Goal: Information Seeking & Learning: Learn about a topic

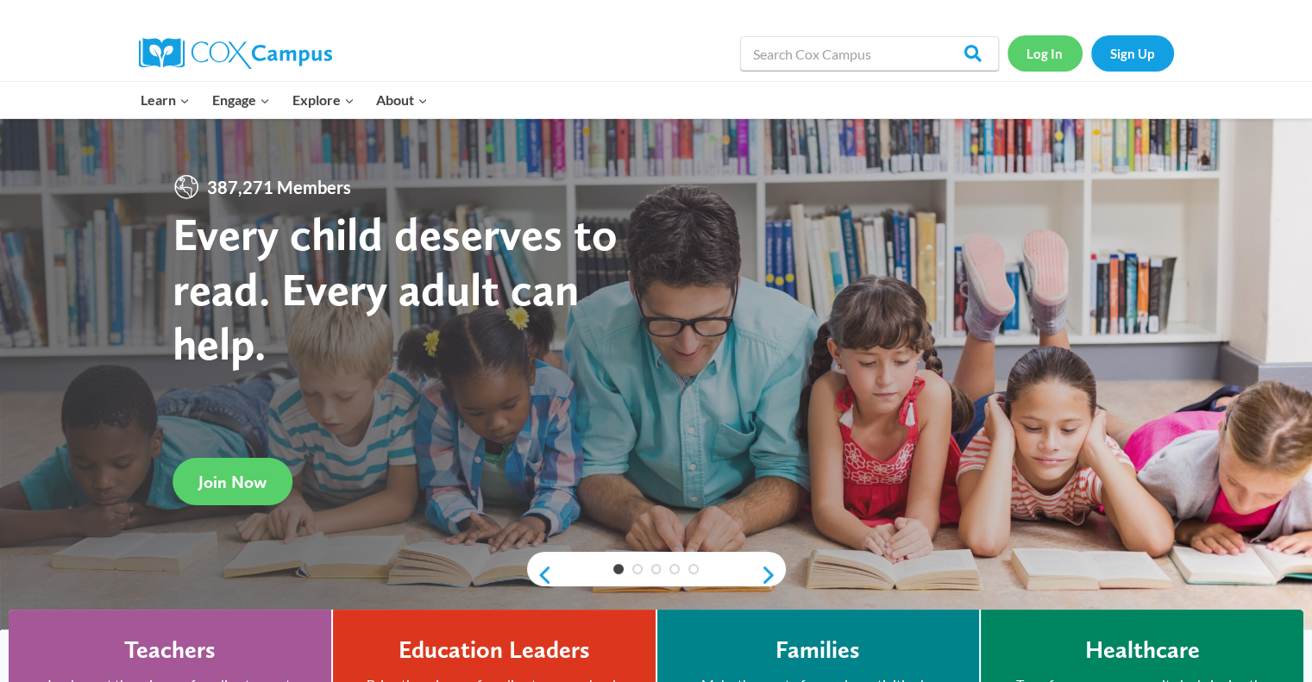
click at [671, 62] on link "Log In" at bounding box center [1044, 52] width 75 height 35
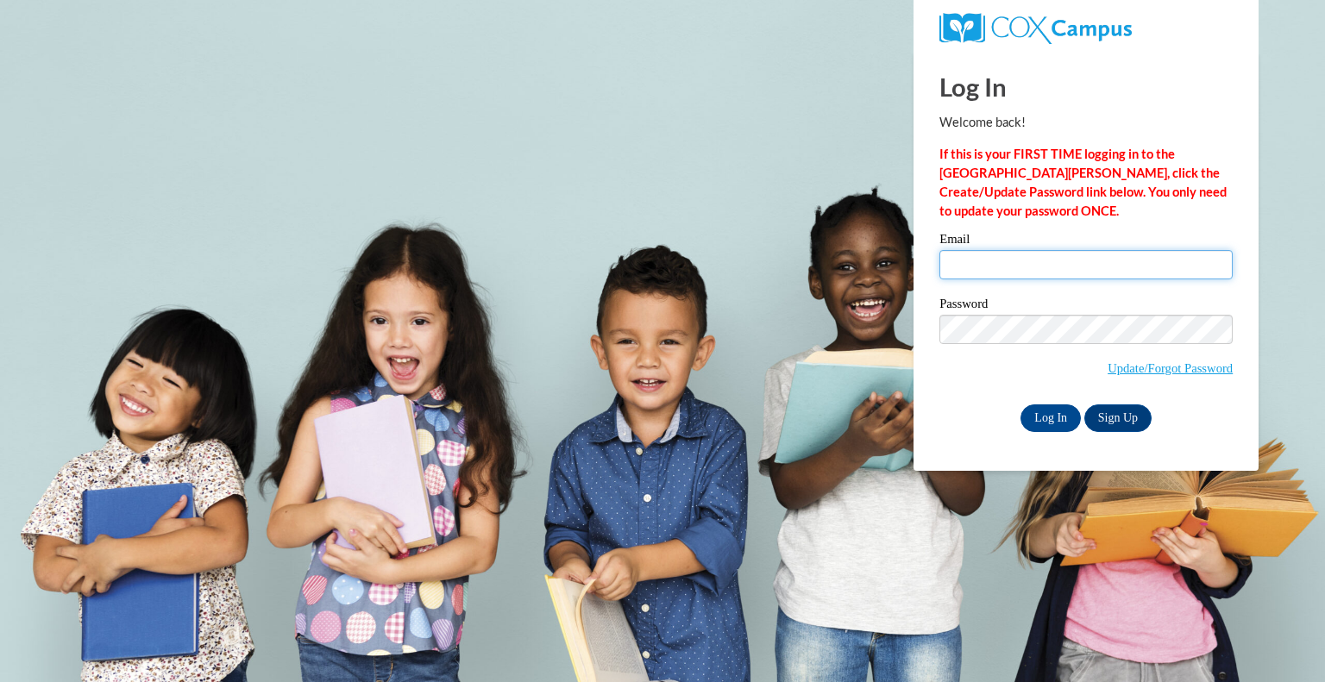
click at [1031, 258] on input "Email" at bounding box center [1085, 264] width 293 height 29
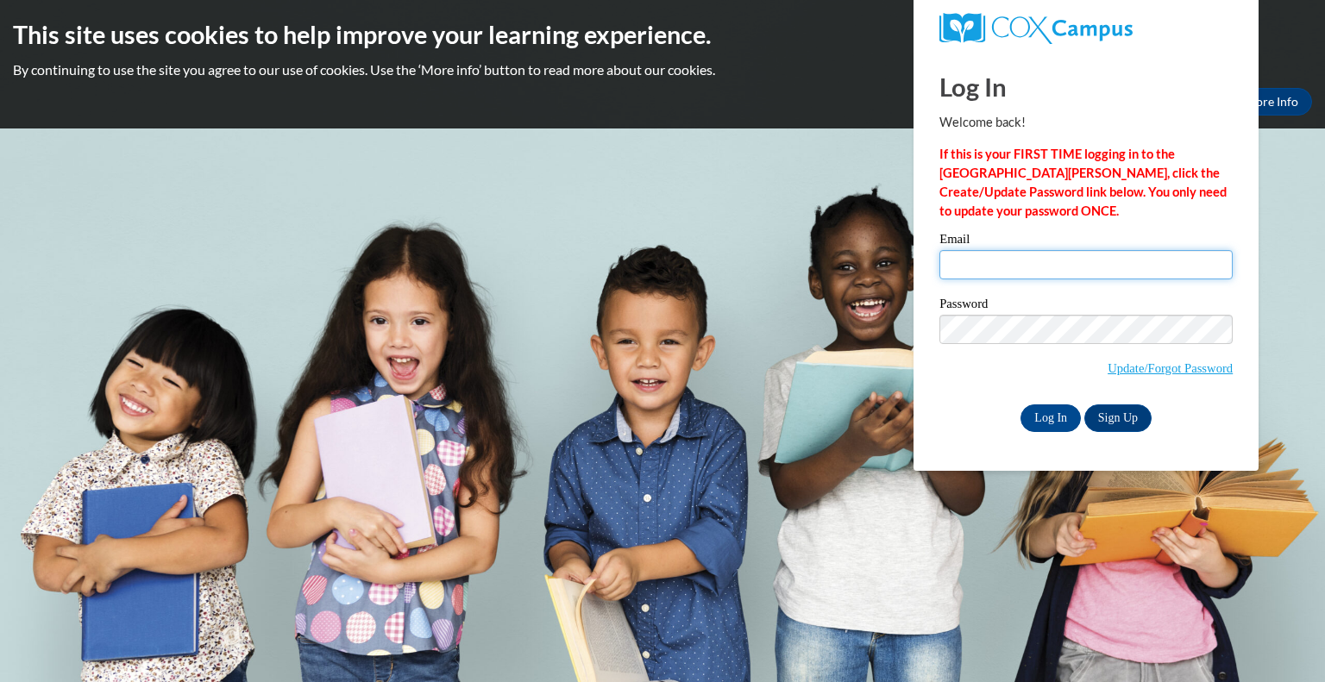
type input "sambmel@randall.k12.wi.us"
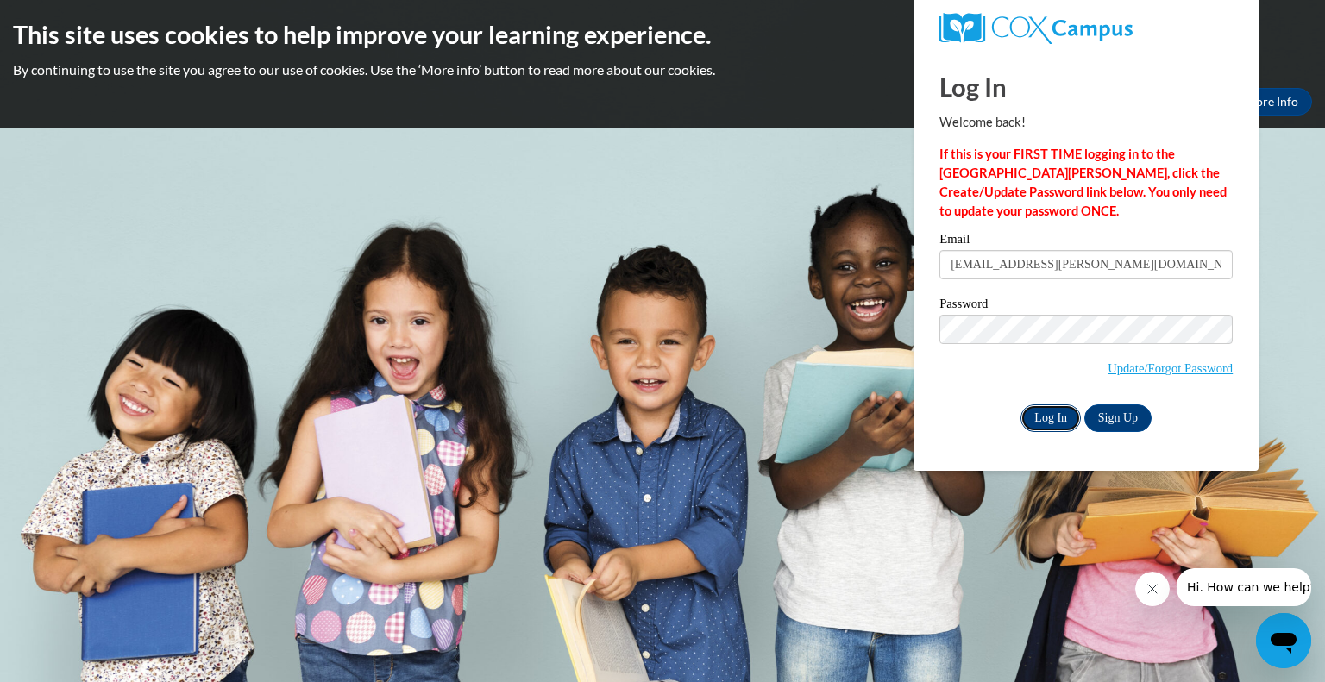
click at [1062, 413] on input "Log In" at bounding box center [1050, 418] width 60 height 28
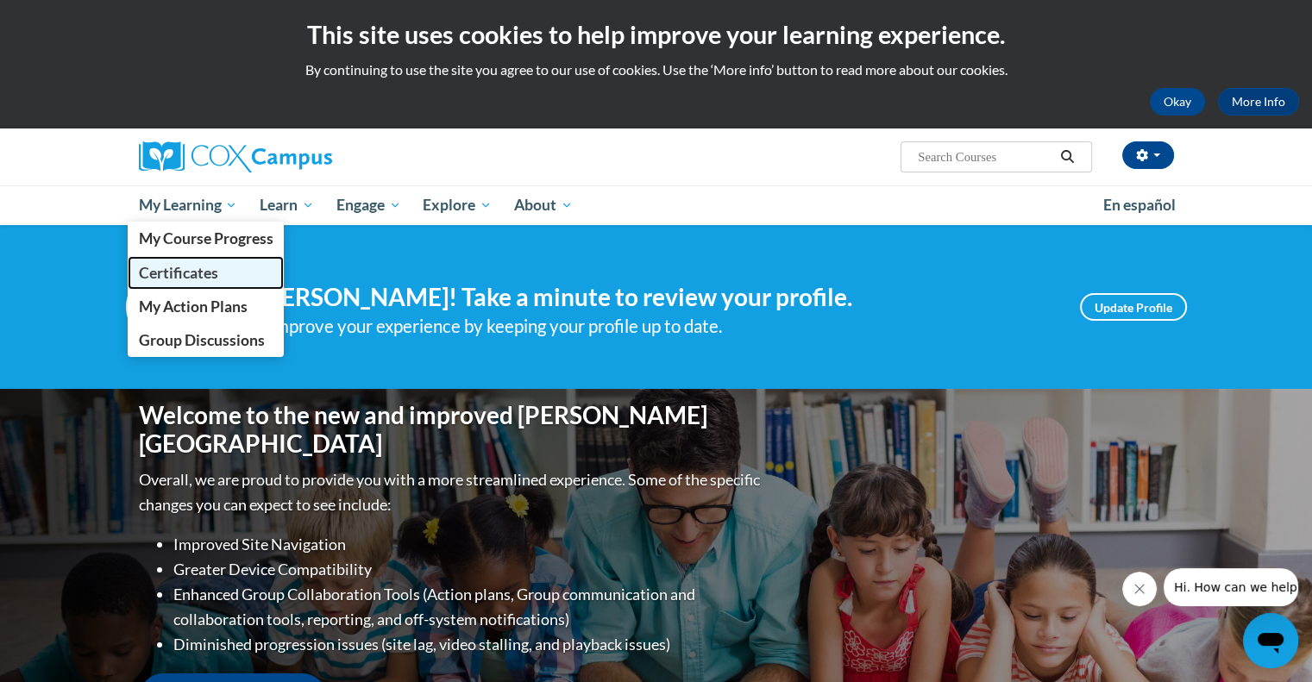
click at [204, 256] on link "Certificates" at bounding box center [206, 273] width 157 height 34
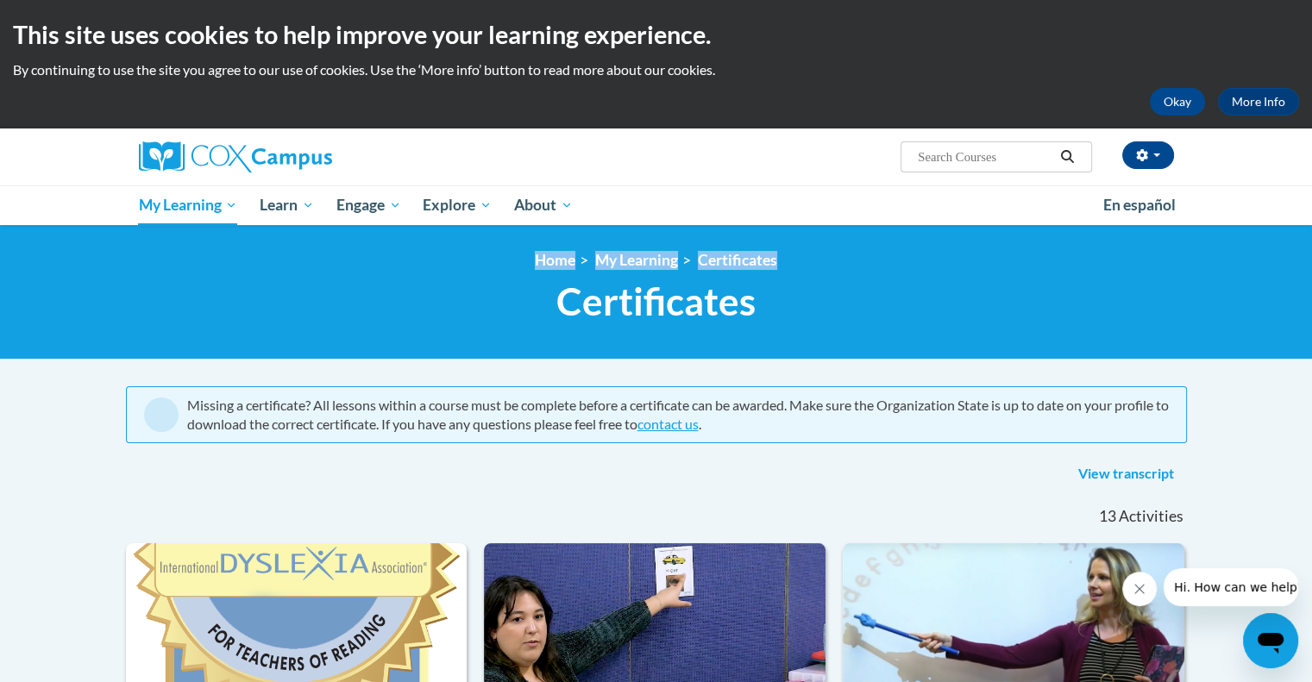
click at [486, 287] on div "<en>Home</en><fr>Accueil</fr><de>Zuhause</de><it>Casa</it><es>Casa</es><pt>Casa…" at bounding box center [656, 292] width 1087 height 82
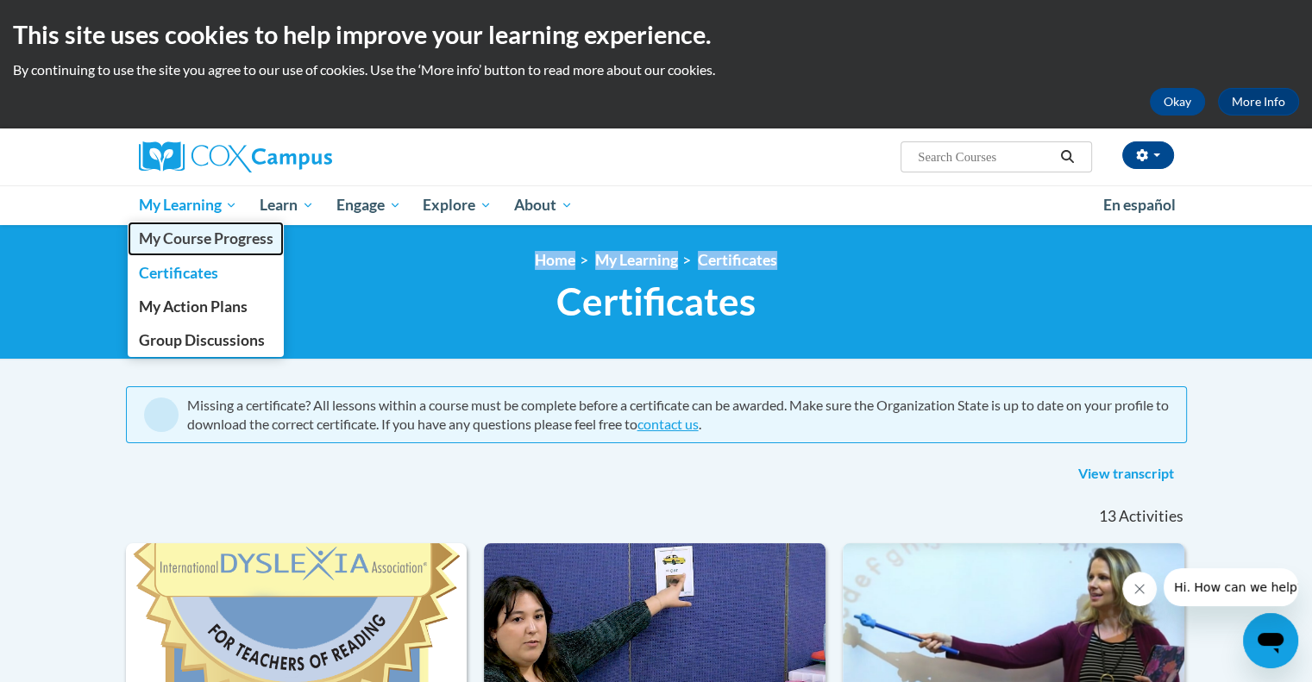
click at [167, 230] on span "My Course Progress" at bounding box center [205, 238] width 135 height 18
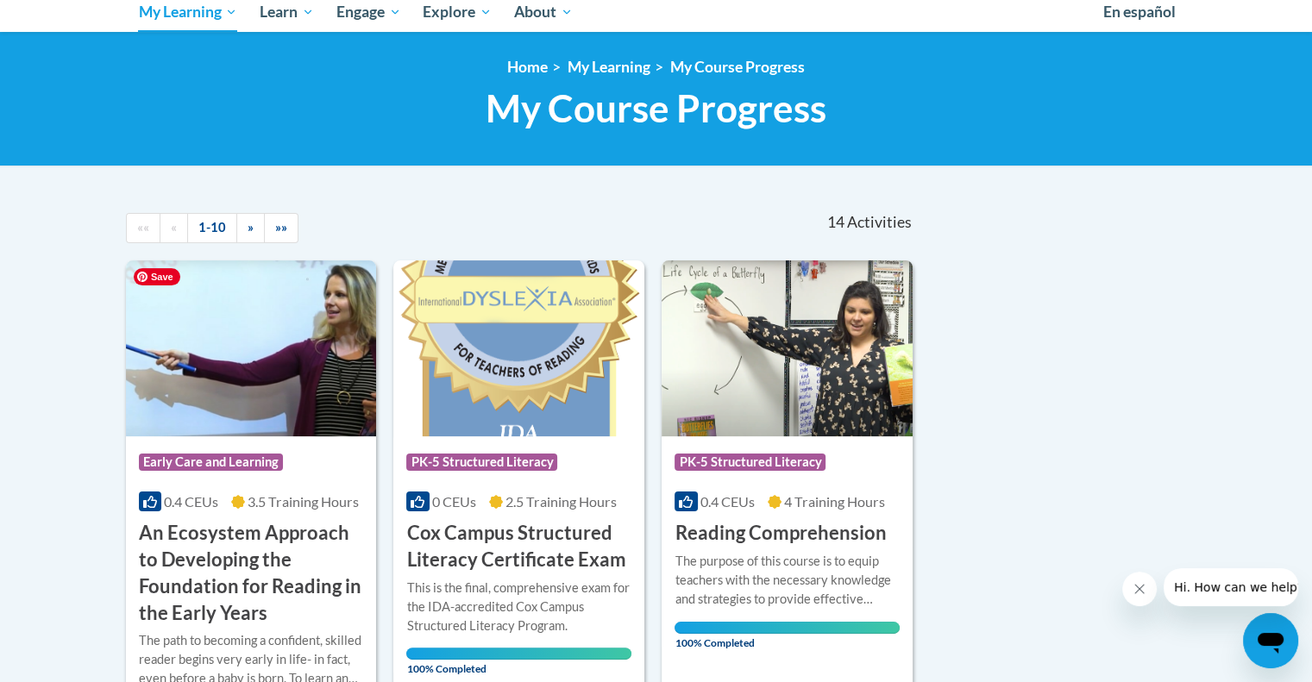
scroll to position [195, 0]
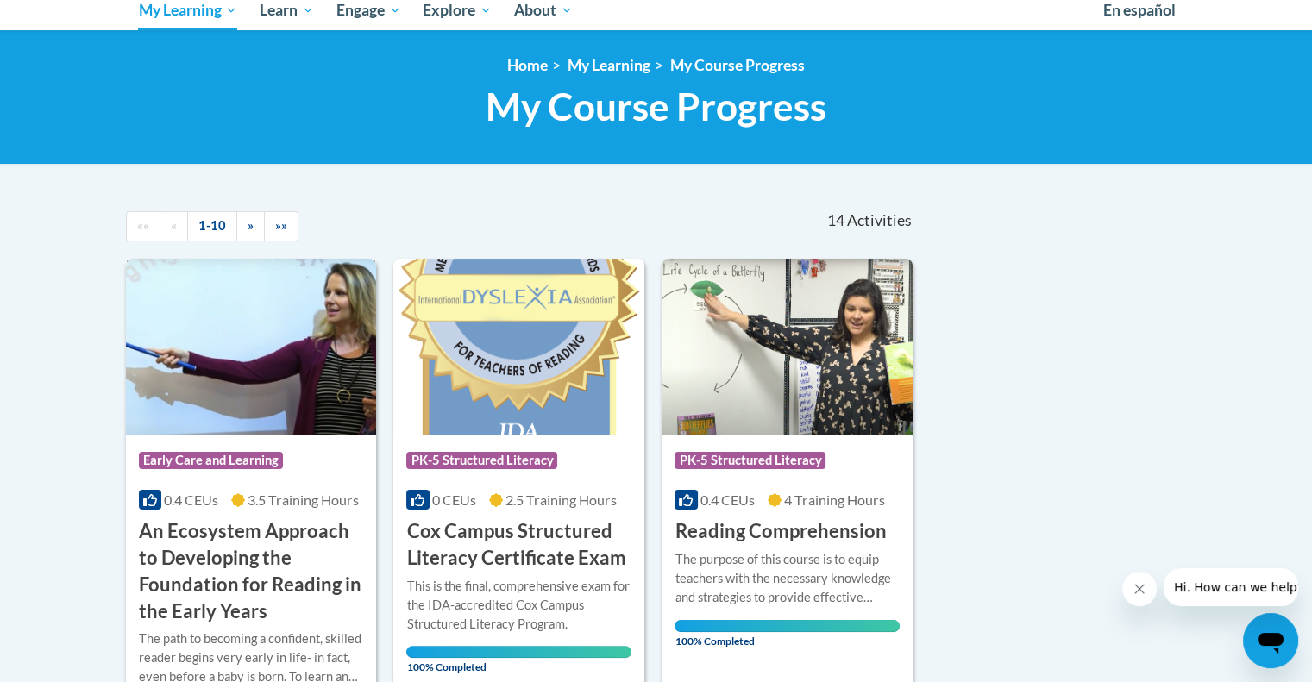
click at [241, 488] on div "Course Category: Early Care and Learning 0.4 CEUs 3.5 Training Hours COURSE An …" at bounding box center [251, 530] width 251 height 190
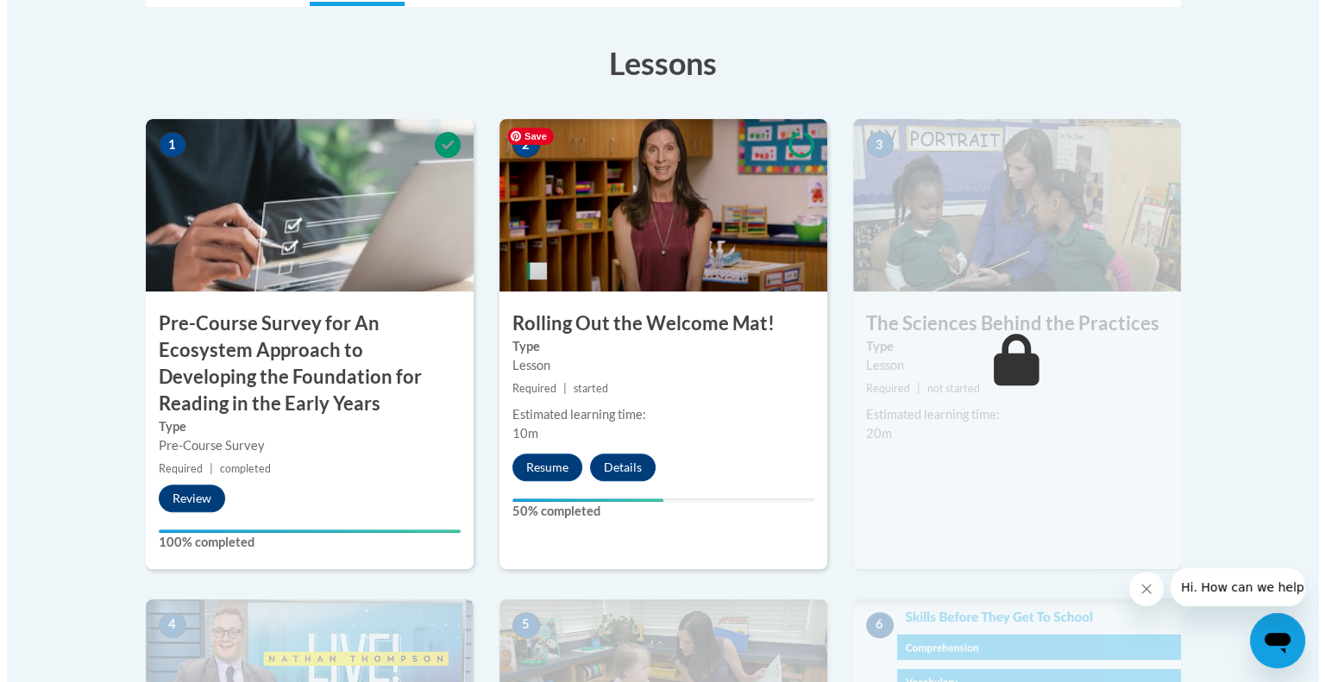
scroll to position [504, 0]
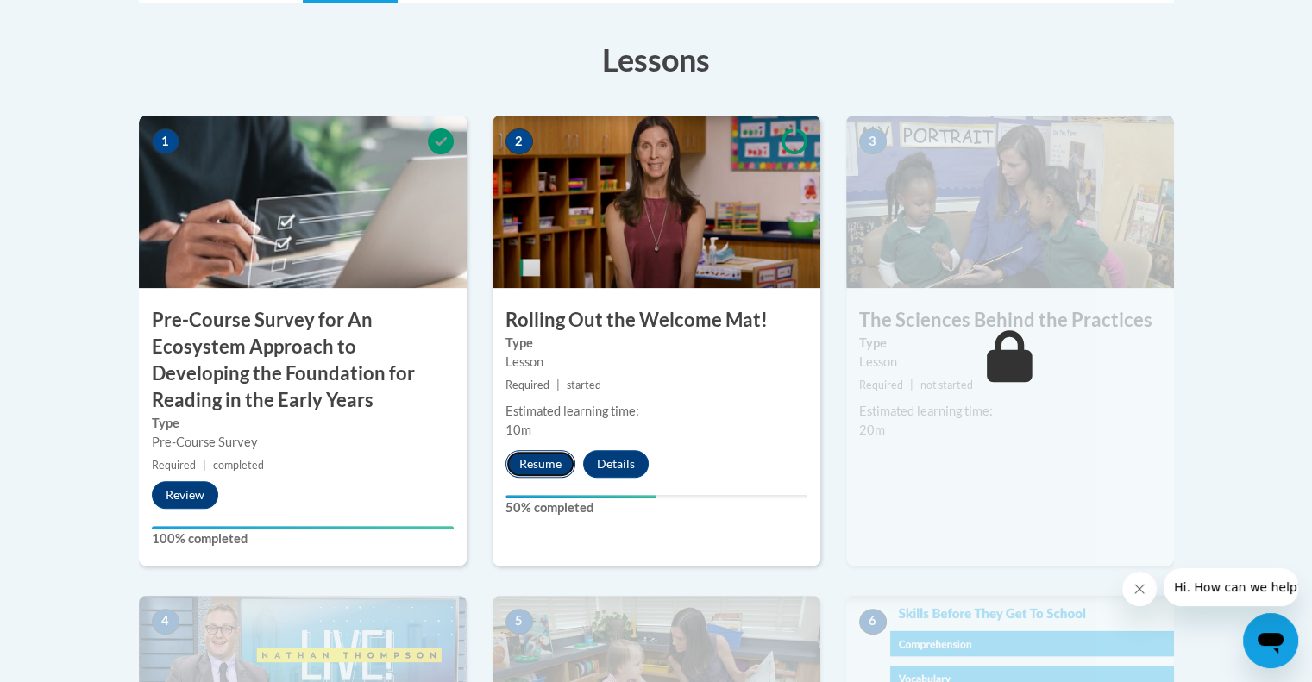
drag, startPoint x: 542, startPoint y: 463, endPoint x: 524, endPoint y: 452, distance: 20.6
click at [524, 452] on button "Resume" at bounding box center [540, 464] width 70 height 28
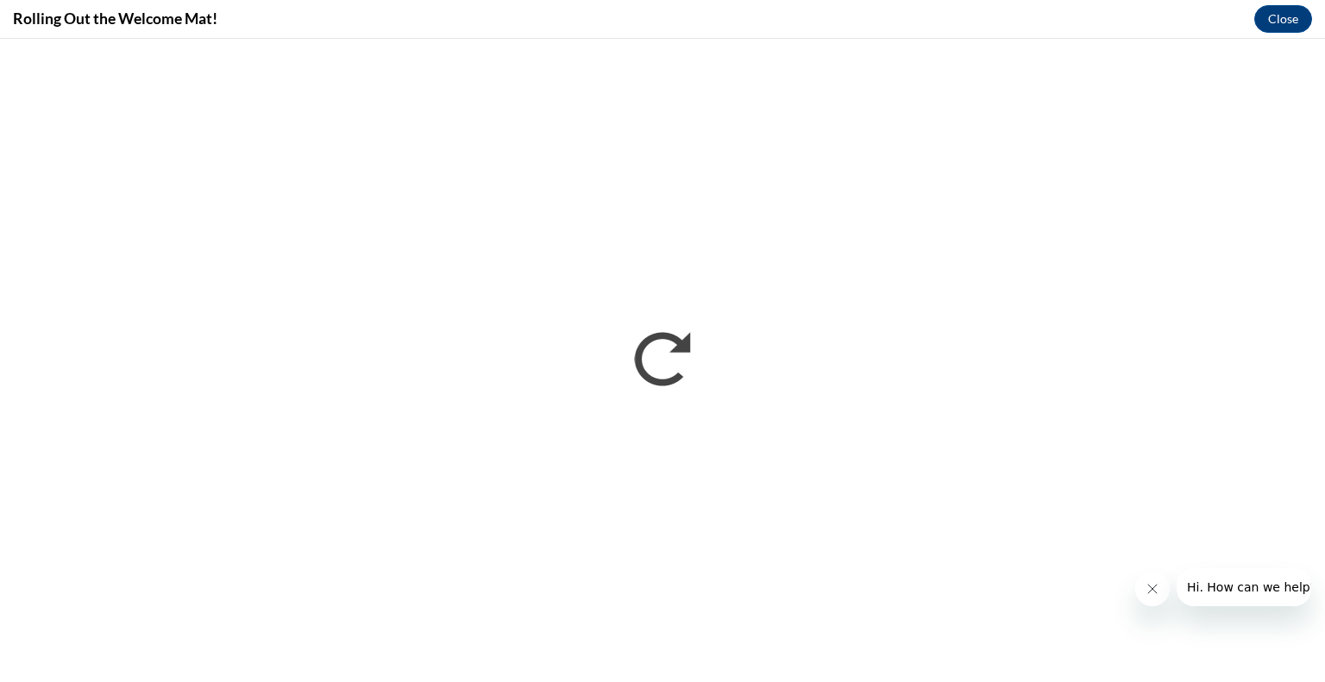
scroll to position [0, 0]
click at [1156, 592] on icon "Close message from company" at bounding box center [1151, 589] width 14 height 14
